Goal: Use online tool/utility: Utilize a website feature to perform a specific function

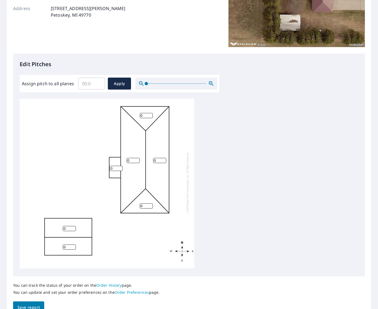
scroll to position [122, 0]
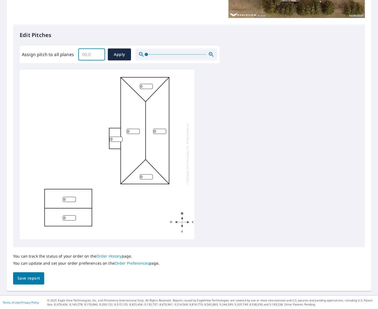
click at [84, 55] on input "Assign pitch to all planes" at bounding box center [91, 54] width 27 height 15
click at [98, 54] on input "0.1" at bounding box center [91, 54] width 27 height 15
click at [98, 54] on input "0.2" at bounding box center [91, 54] width 27 height 15
click at [98, 54] on input "0.3" at bounding box center [91, 54] width 27 height 15
click at [98, 54] on input "0.4" at bounding box center [91, 54] width 27 height 15
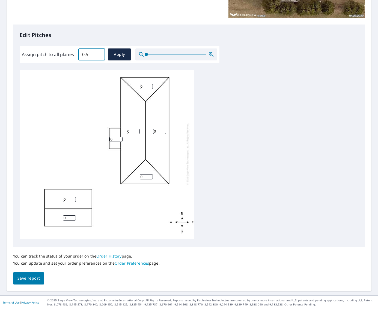
click at [98, 54] on input "0.5" at bounding box center [91, 54] width 27 height 15
click at [98, 54] on input "0.6" at bounding box center [91, 54] width 27 height 15
click at [98, 54] on input "0.7" at bounding box center [91, 54] width 27 height 15
click at [98, 54] on input "0.8" at bounding box center [91, 54] width 27 height 15
click at [98, 54] on input "0.9" at bounding box center [91, 54] width 27 height 15
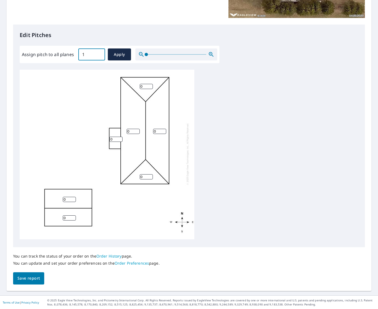
click at [98, 54] on input "1" at bounding box center [91, 54] width 27 height 15
click at [98, 54] on input "1.1" at bounding box center [91, 54] width 27 height 15
click at [98, 54] on input "1.2" at bounding box center [91, 54] width 27 height 15
click at [98, 54] on input "1.3" at bounding box center [91, 54] width 27 height 15
click at [98, 54] on input "1.4" at bounding box center [91, 54] width 27 height 15
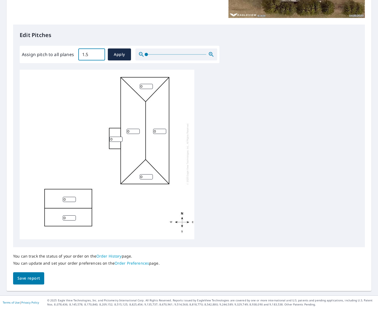
click at [98, 54] on input "1.5" at bounding box center [91, 54] width 27 height 15
click at [98, 54] on input "1.6" at bounding box center [91, 54] width 27 height 15
click at [98, 54] on input "1.7" at bounding box center [91, 54] width 27 height 15
click at [98, 54] on input "1.8" at bounding box center [91, 54] width 27 height 15
click at [98, 54] on input "1.9" at bounding box center [91, 54] width 27 height 15
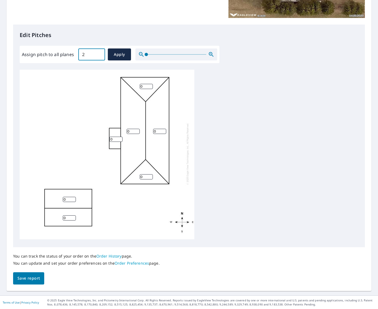
click at [98, 54] on input "2" at bounding box center [91, 54] width 27 height 15
click at [98, 54] on input "2.1" at bounding box center [91, 54] width 27 height 15
click at [98, 54] on input "2.2" at bounding box center [91, 54] width 27 height 15
click at [98, 54] on input "2.3" at bounding box center [91, 54] width 27 height 15
click at [98, 54] on input "2.4" at bounding box center [91, 54] width 27 height 15
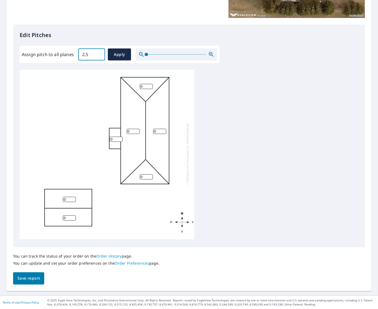
click at [98, 54] on input "2.5" at bounding box center [91, 54] width 27 height 15
click at [98, 54] on input "2.6" at bounding box center [91, 54] width 27 height 15
click at [98, 54] on input "2.7" at bounding box center [91, 54] width 27 height 15
click at [98, 54] on input "2.8" at bounding box center [91, 54] width 27 height 15
click at [98, 54] on input "2.9" at bounding box center [91, 54] width 27 height 15
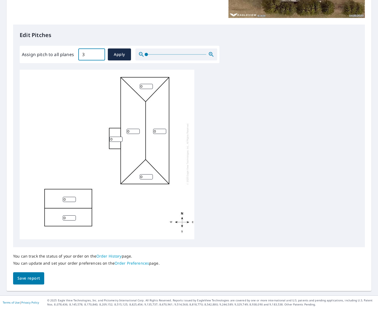
click at [98, 54] on input "3" at bounding box center [91, 54] width 27 height 15
click at [98, 54] on input "3.1" at bounding box center [91, 54] width 27 height 15
click at [98, 54] on input "3.2" at bounding box center [91, 54] width 27 height 15
click at [98, 54] on input "3.3" at bounding box center [91, 54] width 27 height 15
click at [98, 54] on input "3.4" at bounding box center [91, 54] width 27 height 15
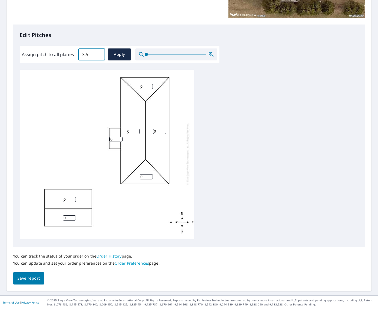
click at [98, 54] on input "3.5" at bounding box center [91, 54] width 27 height 15
click at [98, 54] on input "3.6" at bounding box center [91, 54] width 27 height 15
click at [98, 54] on input "3.7" at bounding box center [91, 54] width 27 height 15
click at [98, 54] on input "3.8" at bounding box center [91, 54] width 27 height 15
click at [98, 54] on input "3.9" at bounding box center [91, 54] width 27 height 15
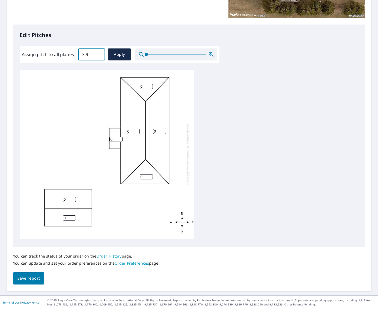
type input "4"
click at [98, 54] on input "4" at bounding box center [91, 54] width 27 height 15
click at [111, 53] on button "Apply" at bounding box center [119, 55] width 23 height 12
type input "4"
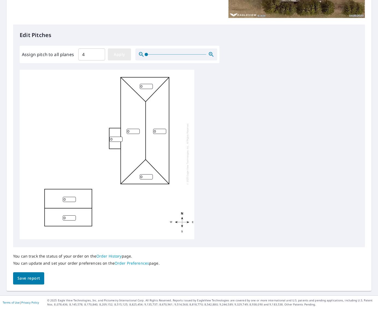
type input "4"
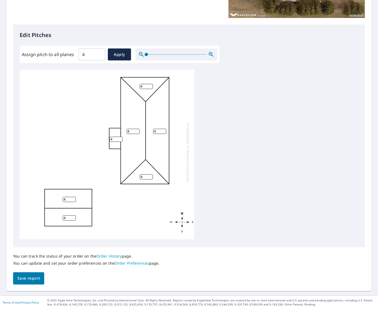
click at [38, 280] on span "Save report" at bounding box center [28, 278] width 22 height 7
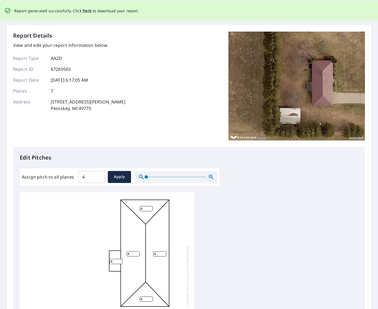
scroll to position [0, 0]
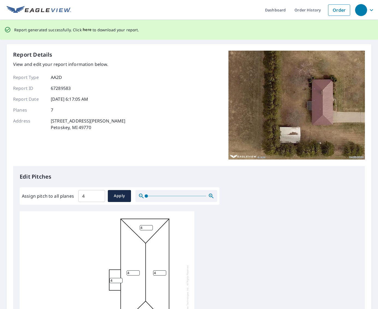
click at [87, 30] on span "here" at bounding box center [87, 29] width 9 height 7
